Goal: Check status: Check status

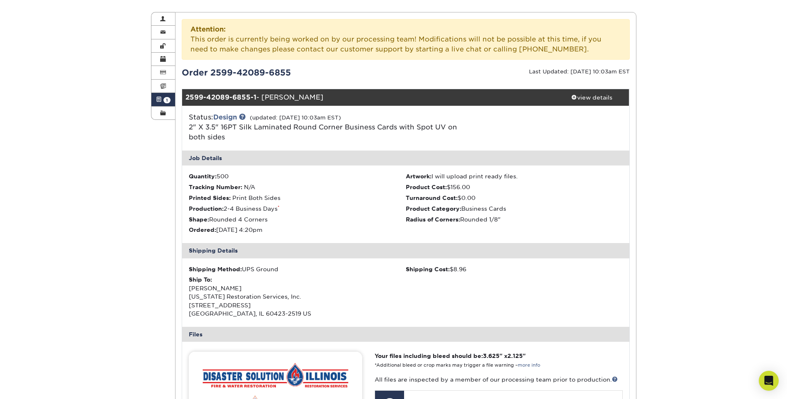
scroll to position [83, 0]
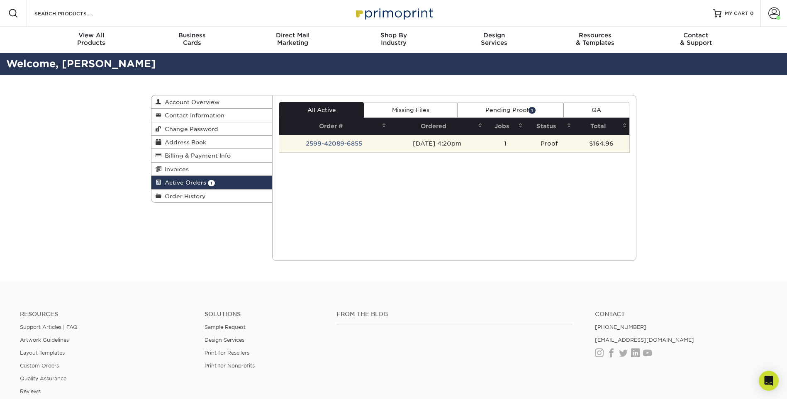
click at [315, 142] on td "2599-42089-6855" at bounding box center [334, 143] width 110 height 17
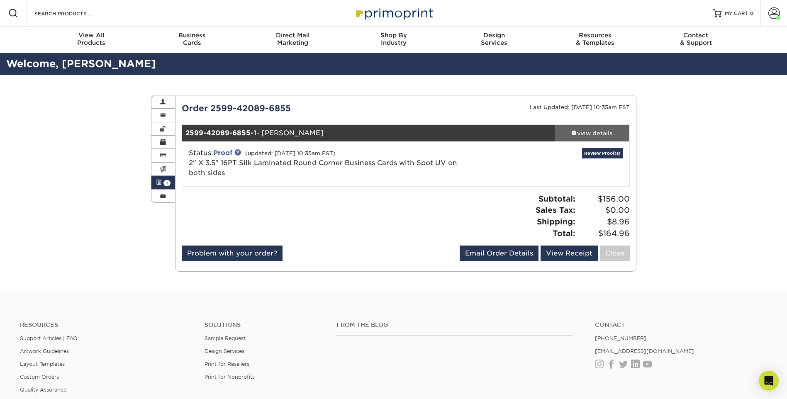
click at [595, 134] on div "view details" at bounding box center [592, 133] width 75 height 8
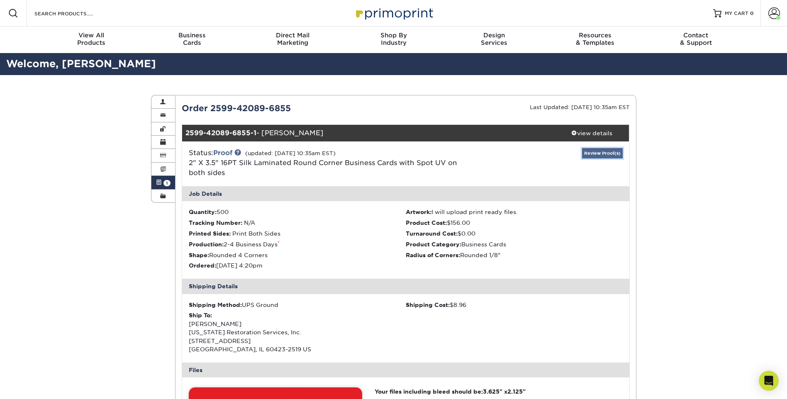
click at [600, 155] on link "Review Proof(s)" at bounding box center [602, 153] width 41 height 10
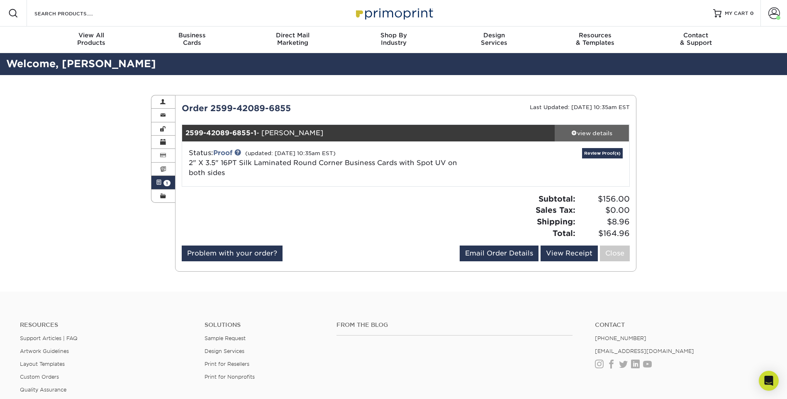
click at [593, 134] on div "view details" at bounding box center [592, 133] width 75 height 8
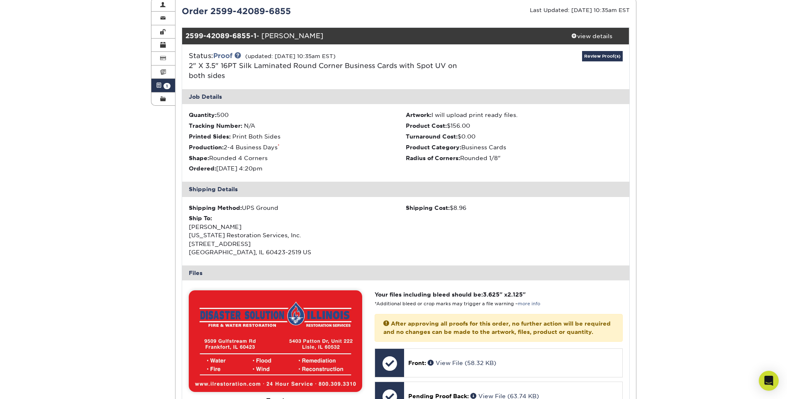
scroll to position [208, 0]
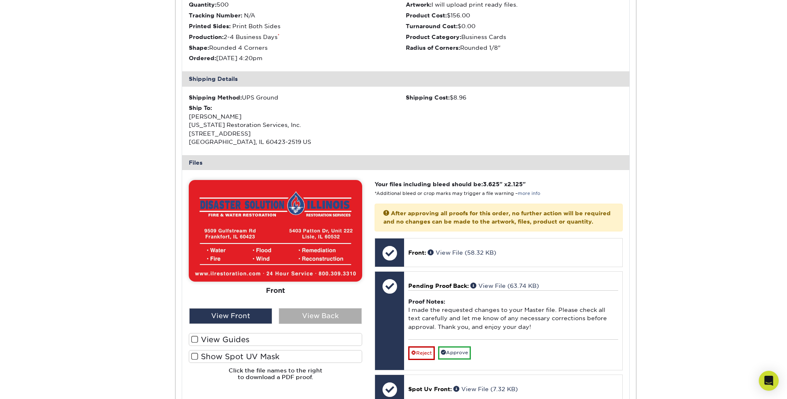
click at [317, 317] on div "View Back" at bounding box center [320, 316] width 83 height 16
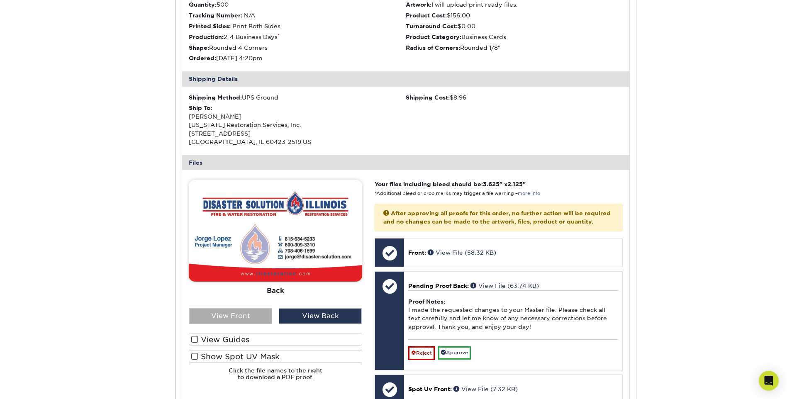
click at [259, 315] on div "View Front" at bounding box center [230, 316] width 83 height 16
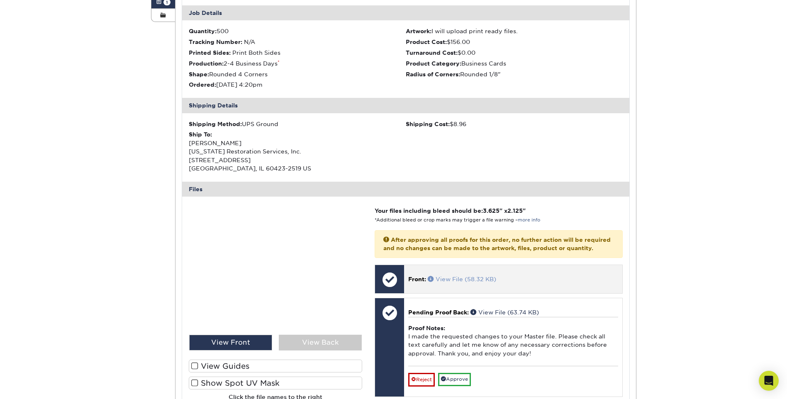
scroll to position [166, 0]
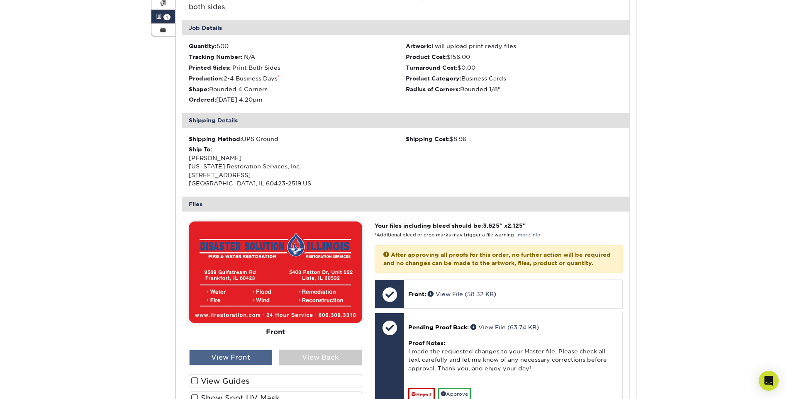
click at [241, 354] on div "View Front" at bounding box center [230, 358] width 83 height 16
click at [328, 358] on div "View Back" at bounding box center [320, 358] width 83 height 16
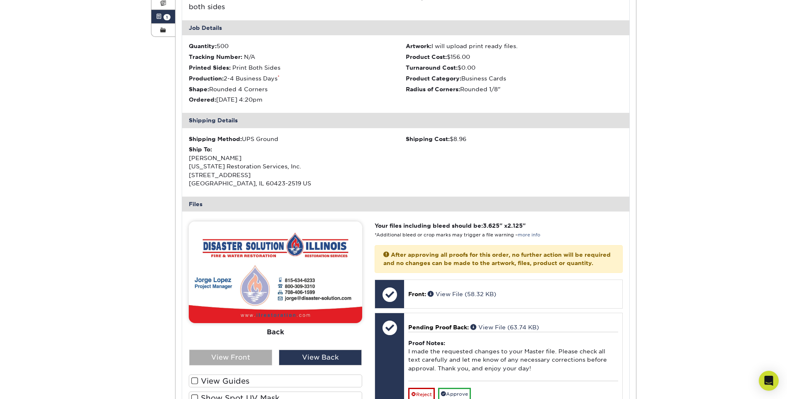
click at [221, 359] on div "View Front" at bounding box center [230, 358] width 83 height 16
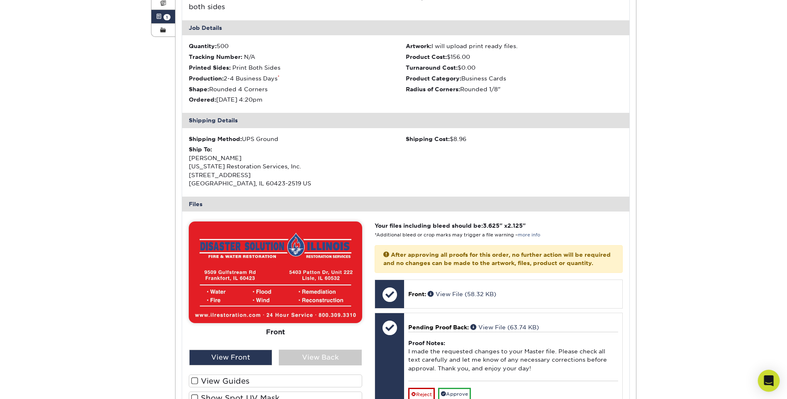
click at [769, 382] on icon "Open Intercom Messenger" at bounding box center [769, 381] width 10 height 11
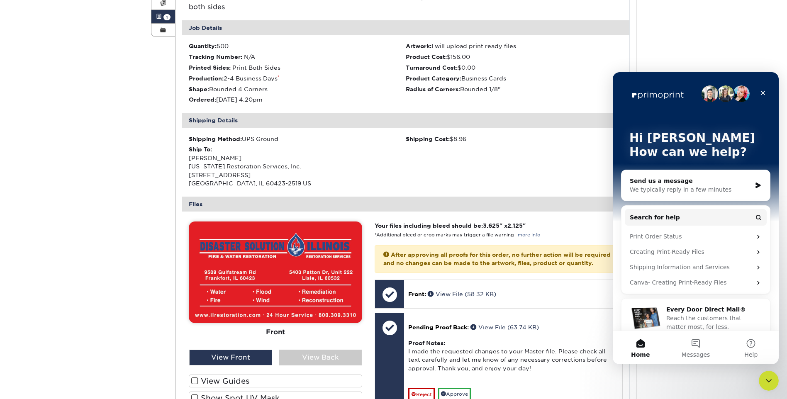
scroll to position [0, 0]
click at [701, 348] on button "Messages" at bounding box center [695, 347] width 55 height 33
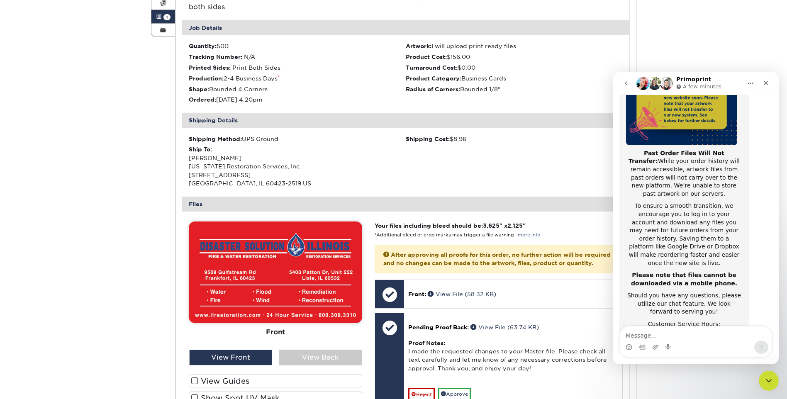
scroll to position [132, 0]
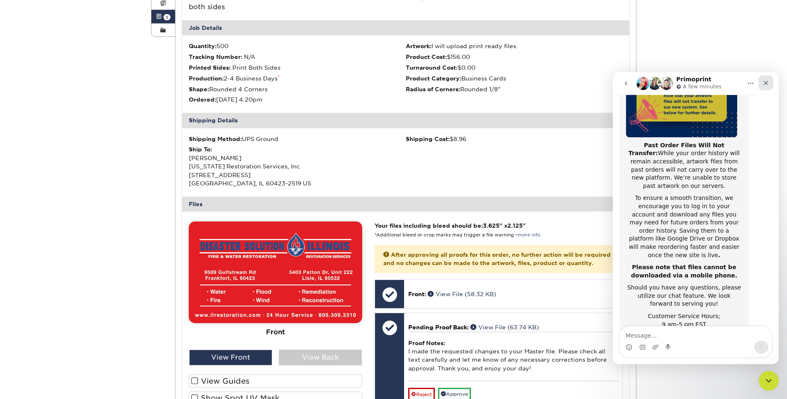
click at [768, 82] on icon "Close" at bounding box center [766, 83] width 5 height 5
